Goal: Task Accomplishment & Management: Complete application form

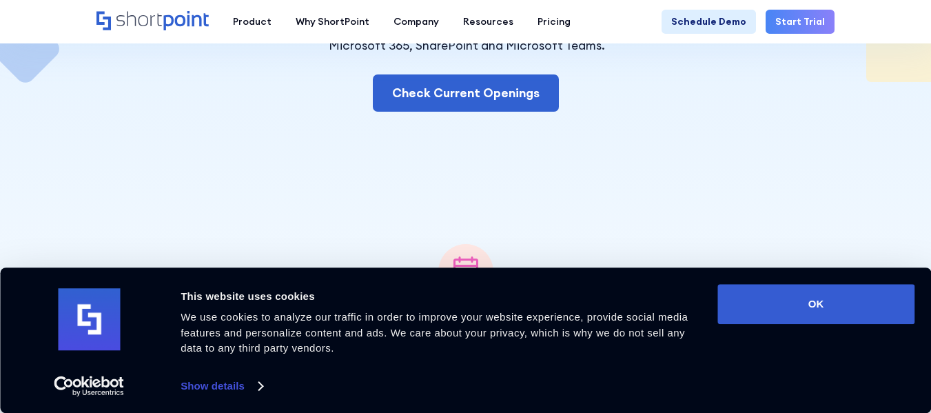
scroll to position [276, 0]
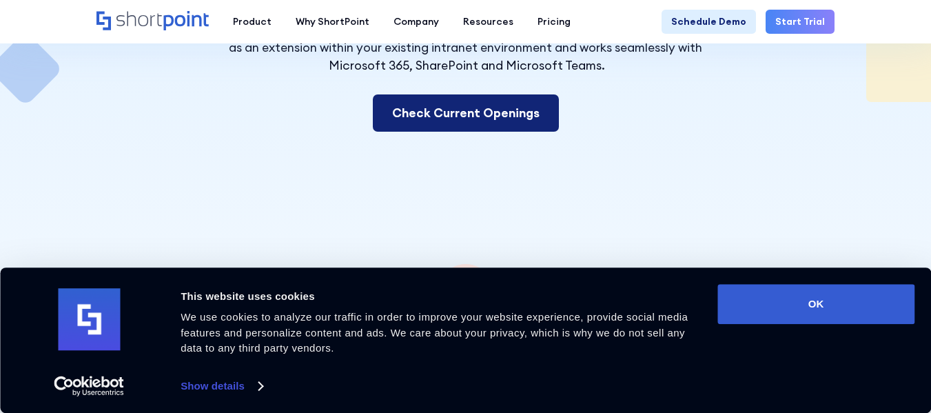
click at [490, 110] on link "Check Current Openings" at bounding box center [466, 112] width 186 height 37
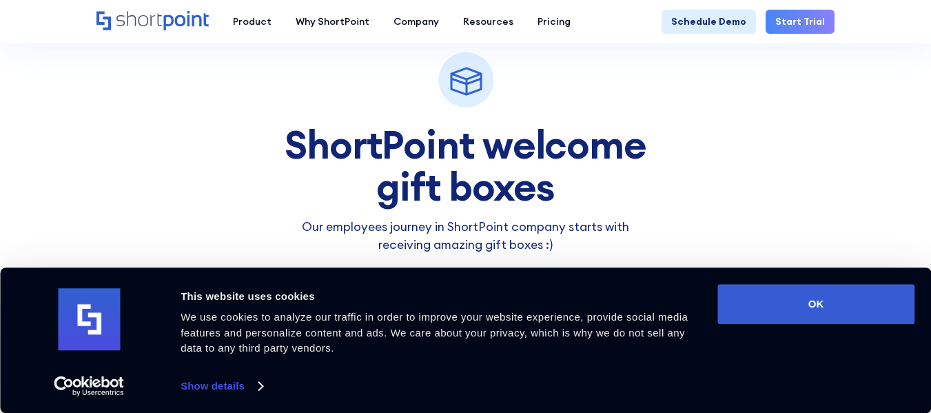
scroll to position [3934, 0]
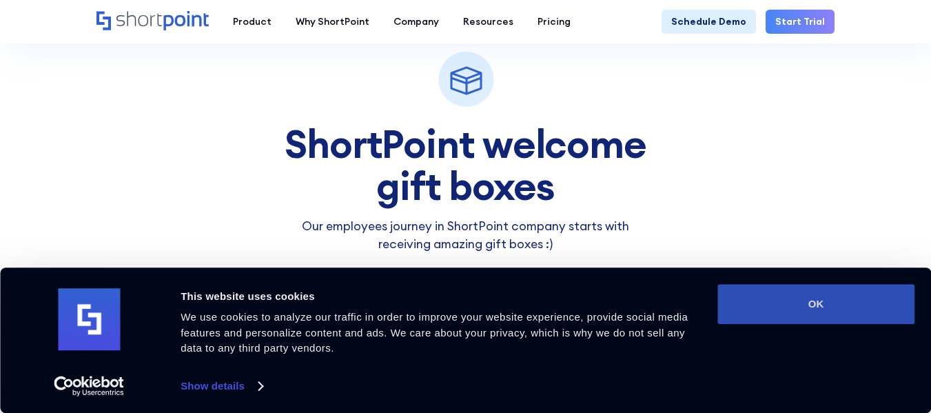
click at [789, 296] on button "OK" at bounding box center [815, 304] width 197 height 40
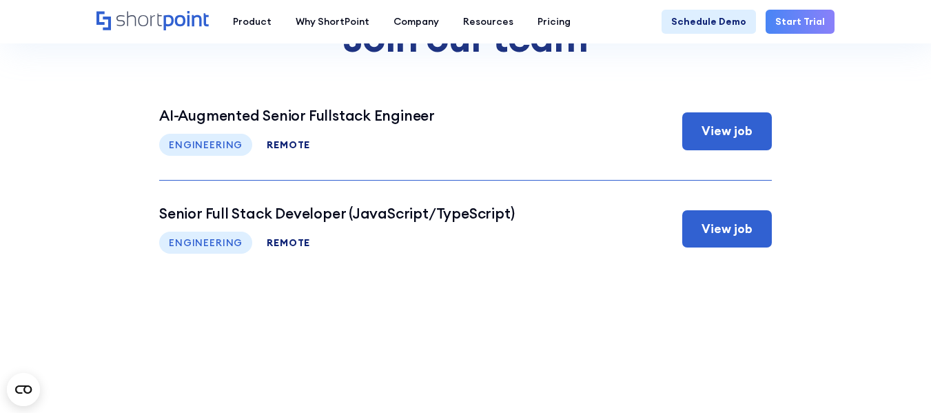
scroll to position [5009, 0]
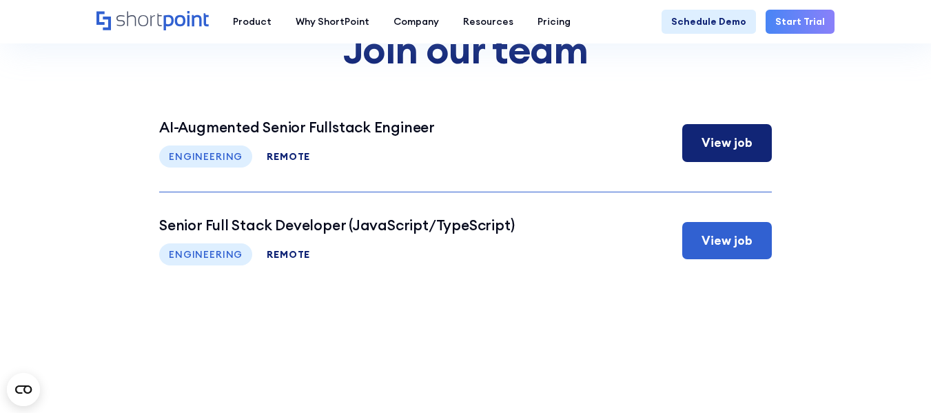
click at [708, 136] on div "View job" at bounding box center [726, 143] width 51 height 18
click at [143, 23] on icon "Home" at bounding box center [152, 20] width 112 height 19
